Goal: Task Accomplishment & Management: Manage account settings

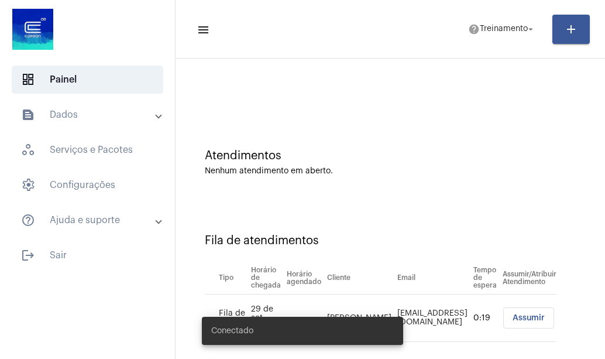
scroll to position [32, 0]
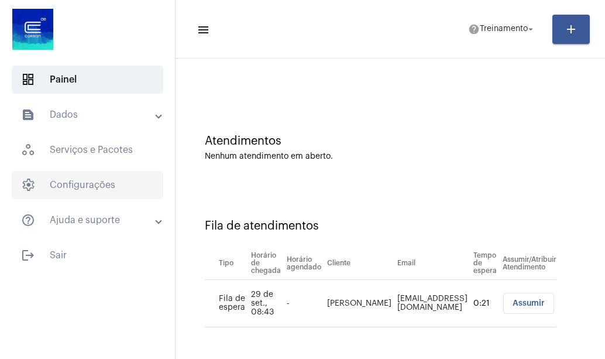
click at [132, 192] on span "settings Configurações" at bounding box center [88, 185] width 152 height 28
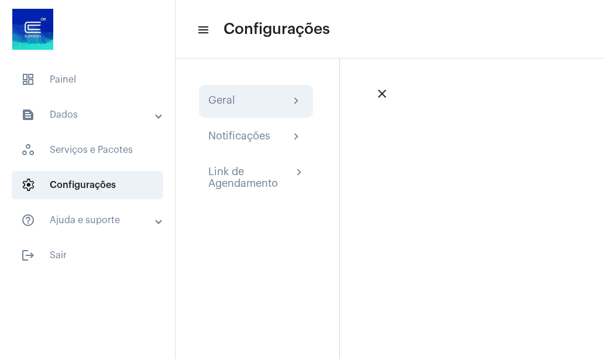
click at [273, 103] on div "Geral chevron_right" at bounding box center [255, 101] width 95 height 14
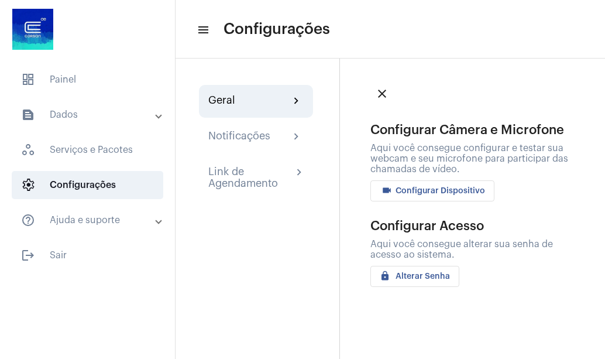
click at [468, 194] on span "videocam Configurar Dispositivo" at bounding box center [432, 191] width 105 height 8
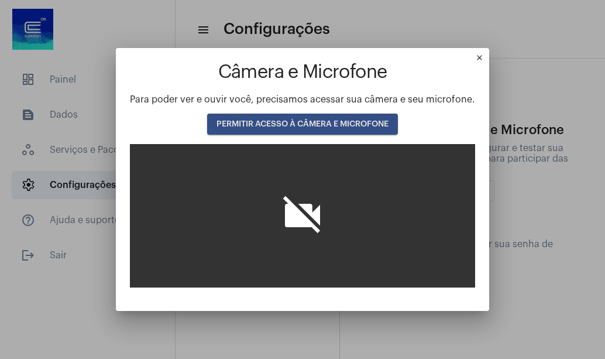
click at [321, 135] on div "Câmera e Microfone Para poder ver e ouvir você, precisamos acessar sua câmera e…" at bounding box center [302, 174] width 345 height 225
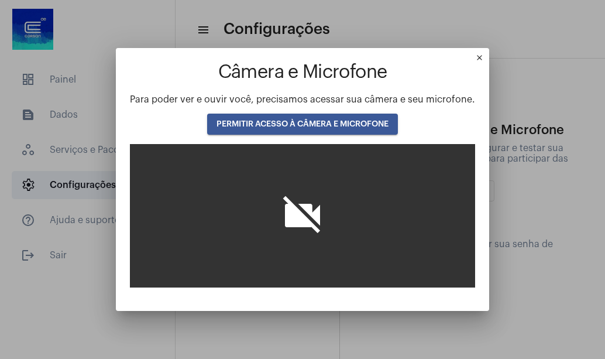
click at [321, 114] on button "PERMITIR ACESSO À CÂMERA E MICROFONE" at bounding box center [302, 124] width 191 height 21
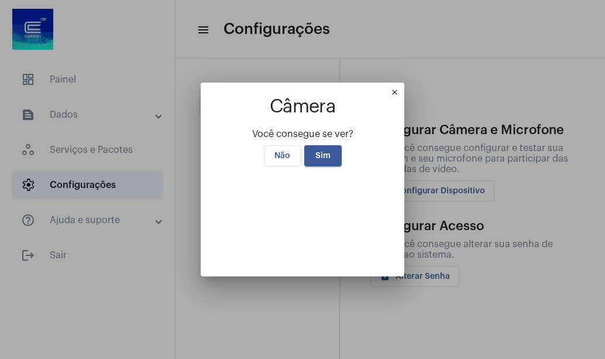
click at [405, 88] on mat-icon "close" at bounding box center [398, 95] width 14 height 14
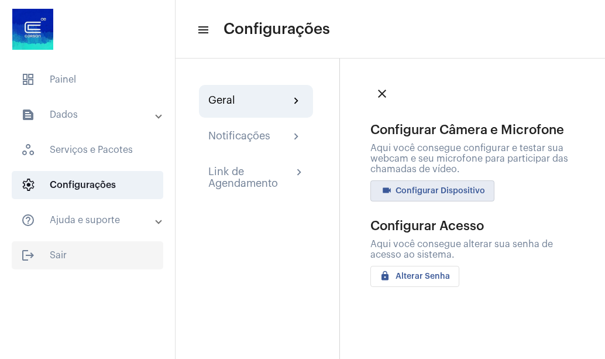
click at [73, 245] on span "logout Sair" at bounding box center [88, 255] width 152 height 28
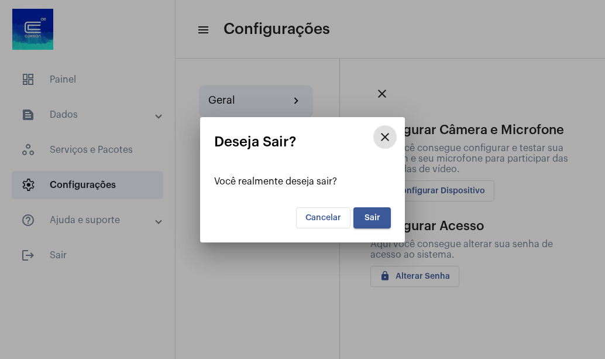
click at [380, 219] on button "Sair" at bounding box center [372, 217] width 37 height 21
